Goal: Task Accomplishment & Management: Manage account settings

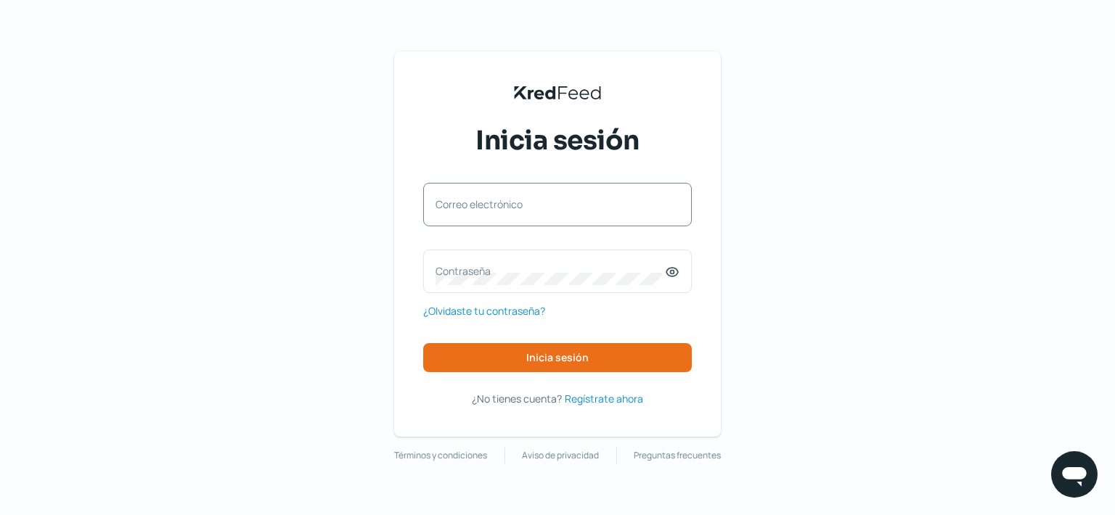
click at [603, 192] on div "Correo electrónico" at bounding box center [557, 205] width 269 height 44
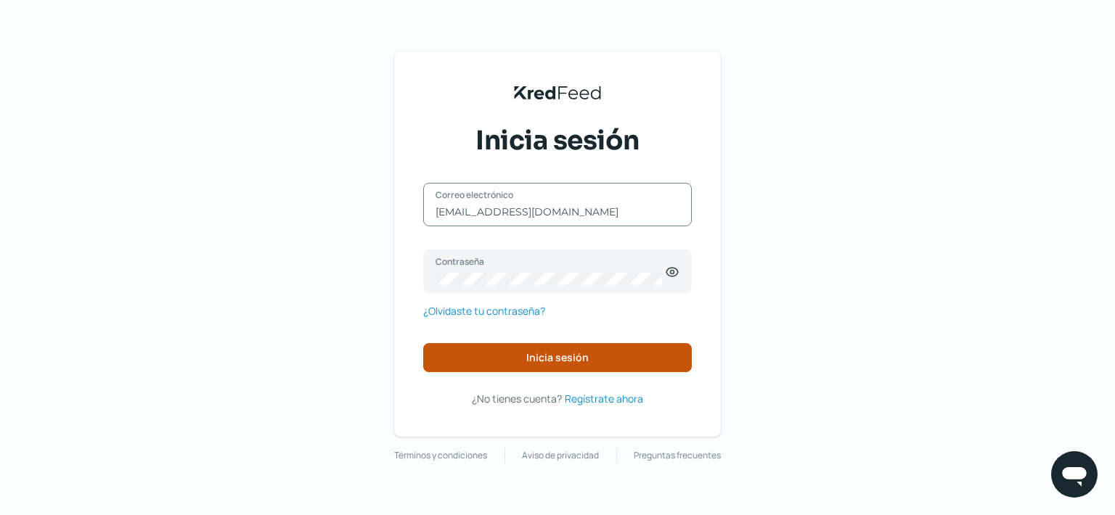
type input "[EMAIL_ADDRESS][DOMAIN_NAME]"
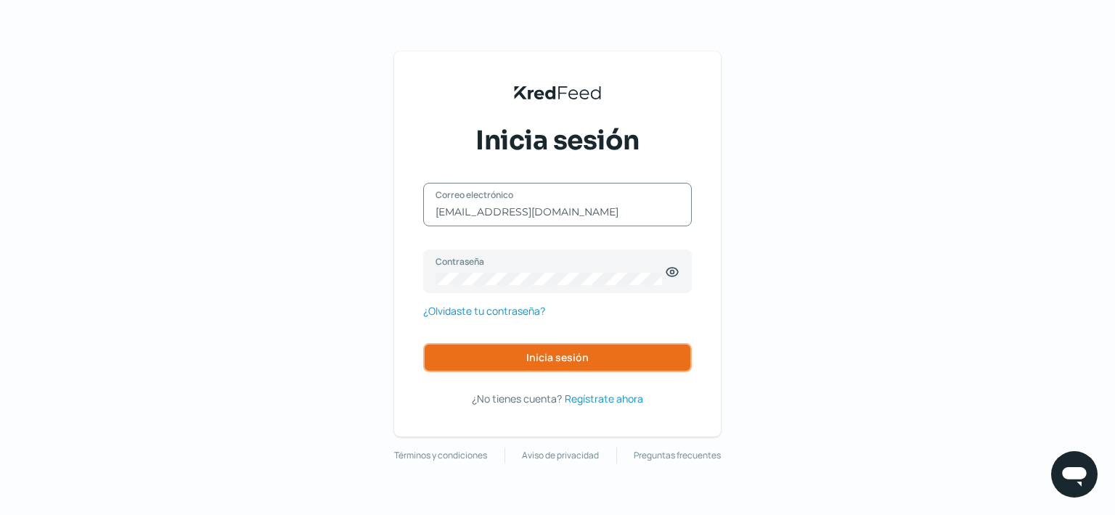
click at [513, 353] on button "Inicia sesión" at bounding box center [557, 357] width 269 height 29
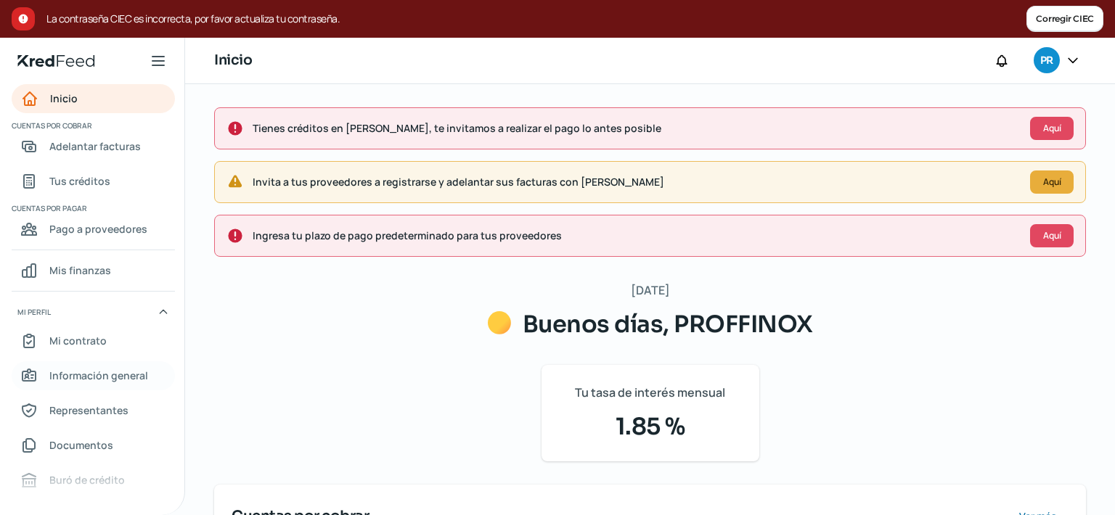
click at [79, 373] on span "Información general" at bounding box center [98, 376] width 99 height 18
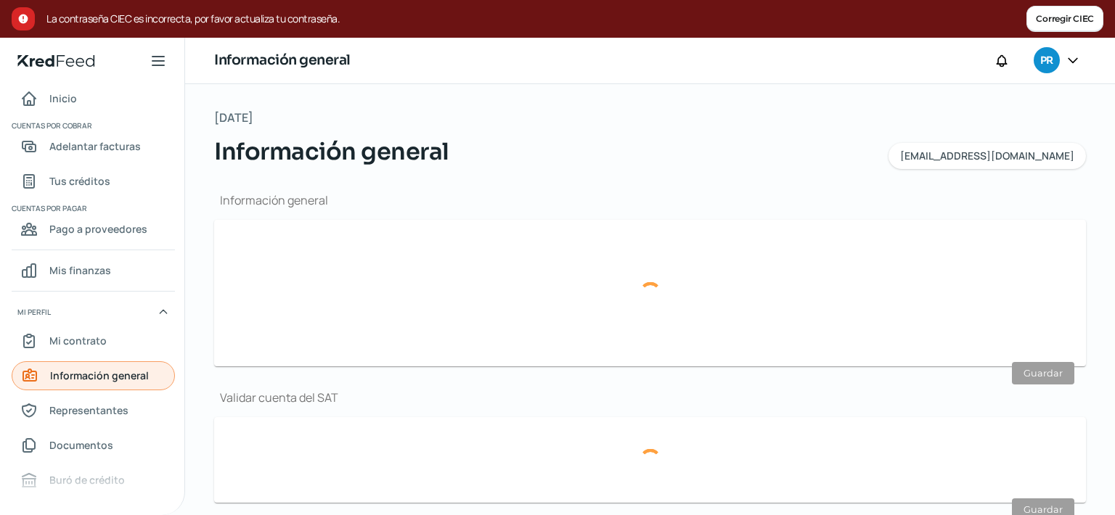
type input "[EMAIL_ADDRESS][DOMAIN_NAME]"
type input "Personas morales del régimen general"
type input "PROFFINOX"
type input "44 - 2139 - 3731"
type input "44 - 2291 - 1778"
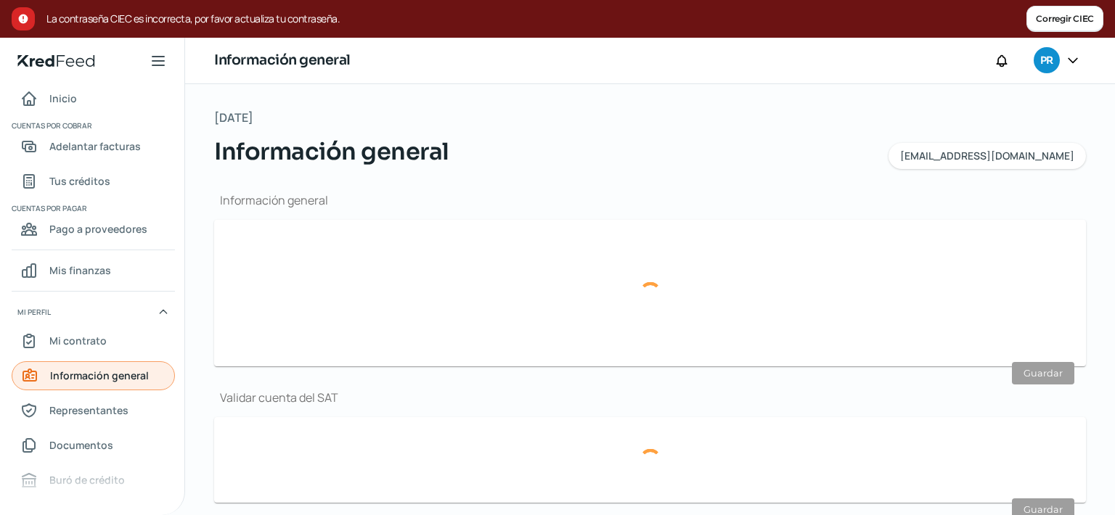
type input "114"
type input "PRO0303113R7"
type input "Querétaro SLP"
type input "22101"
type input "4"
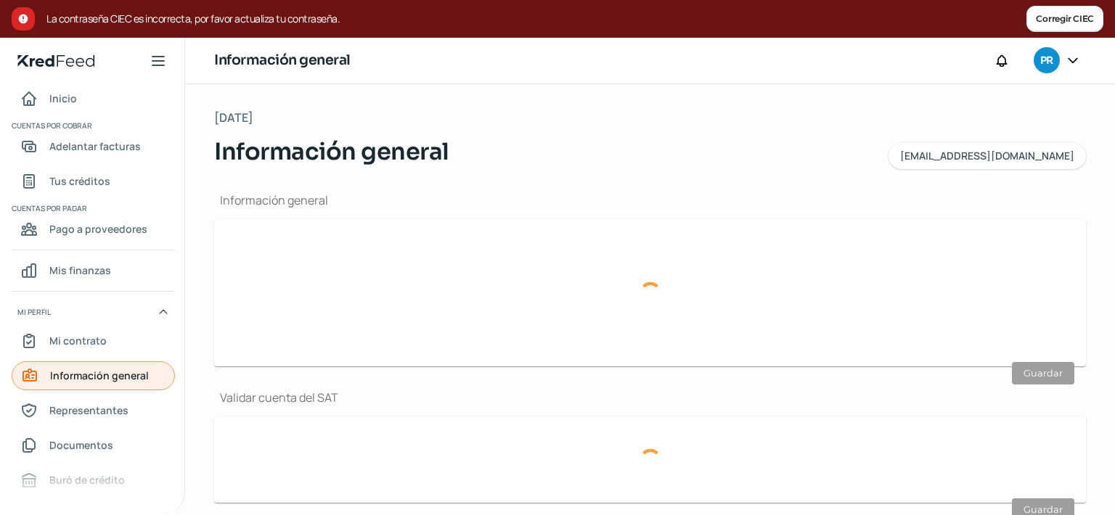
type input "76220"
type input "Santa [PERSON_NAME]"
type input "Querétaro"
type input "[GEOGRAPHIC_DATA]"
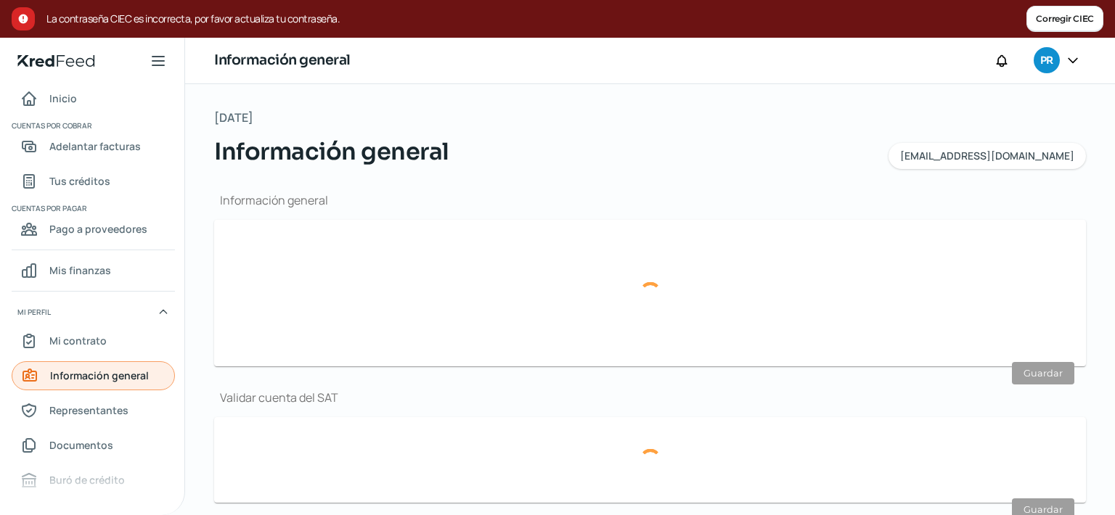
type input "comprobante de domicilio.pdf"
type input "10"
type input "0"
type input "Propia"
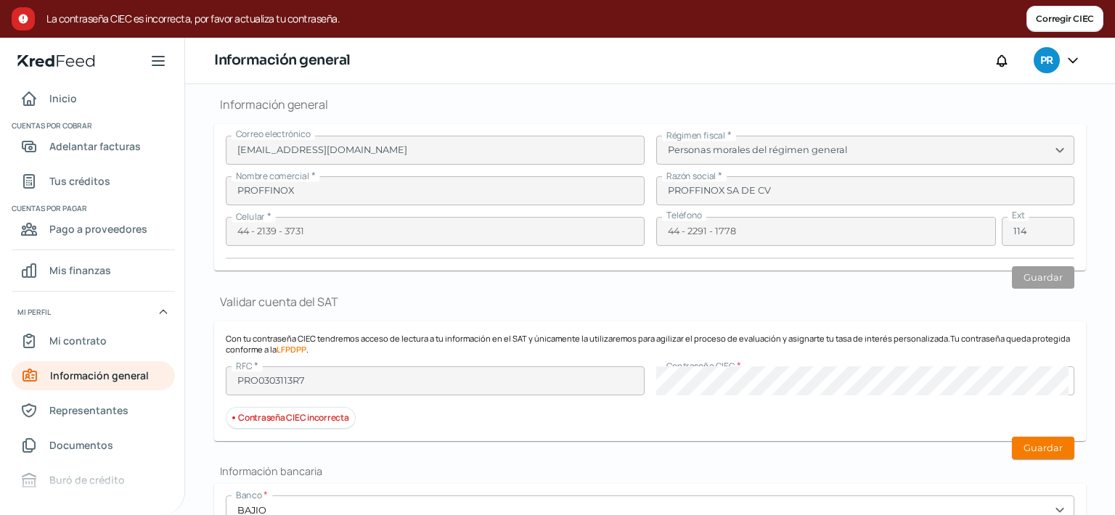
scroll to position [146, 0]
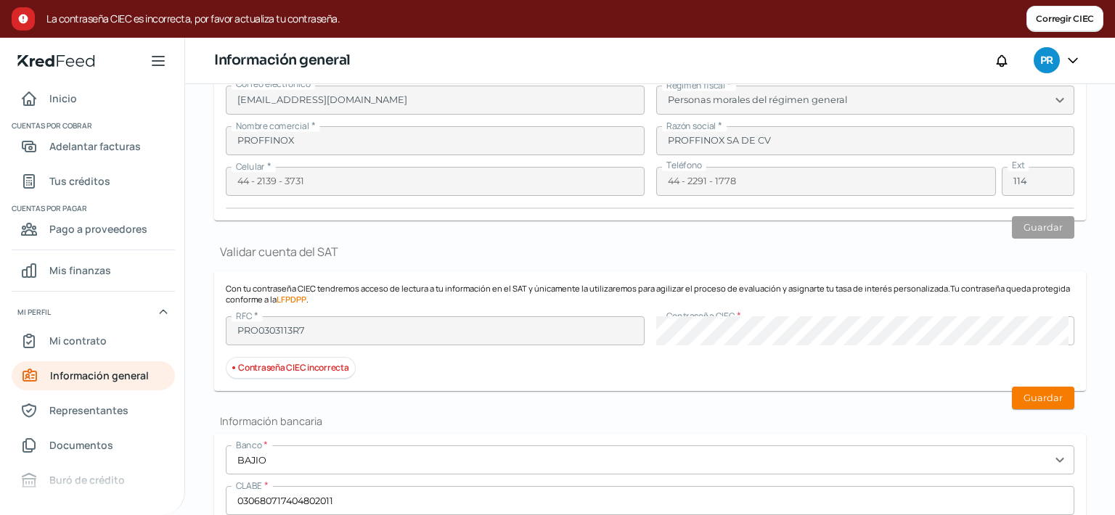
click at [726, 359] on div "Contraseña CIEC incorrecta" at bounding box center [650, 368] width 849 height 23
click at [1040, 390] on button "Guardar" at bounding box center [1043, 398] width 62 height 23
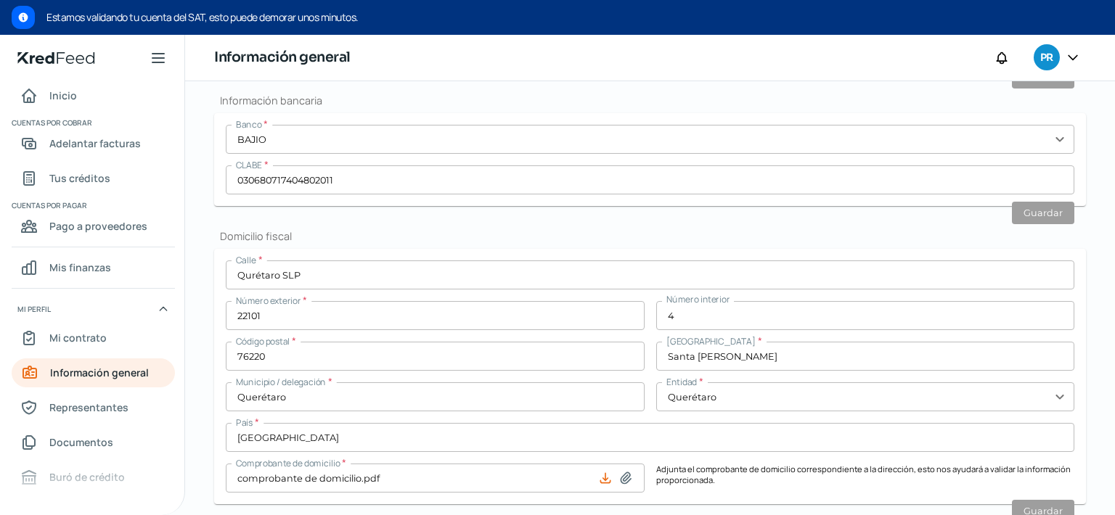
scroll to position [122, 0]
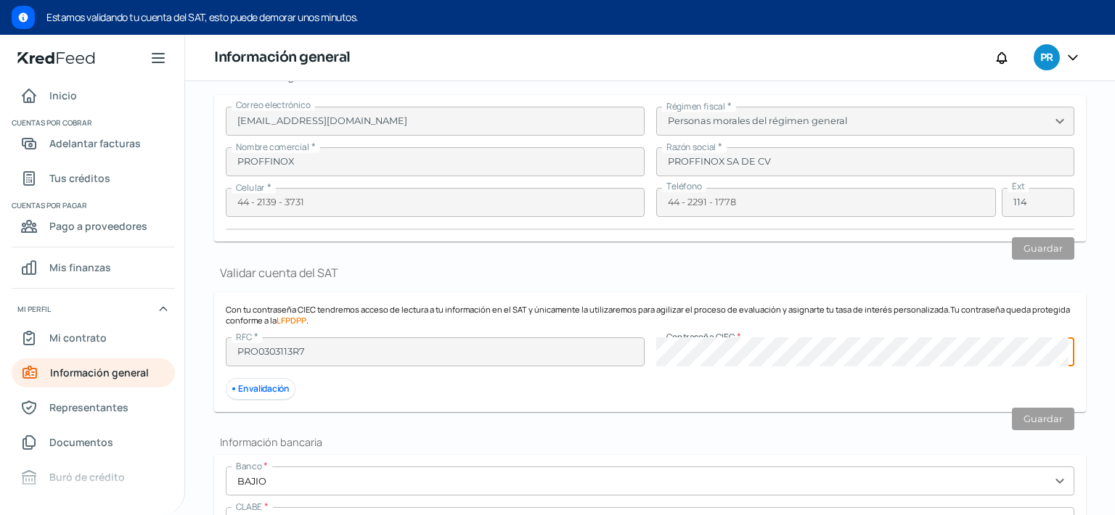
click at [651, 383] on div "En validación" at bounding box center [650, 389] width 849 height 23
